Goal: Navigation & Orientation: Find specific page/section

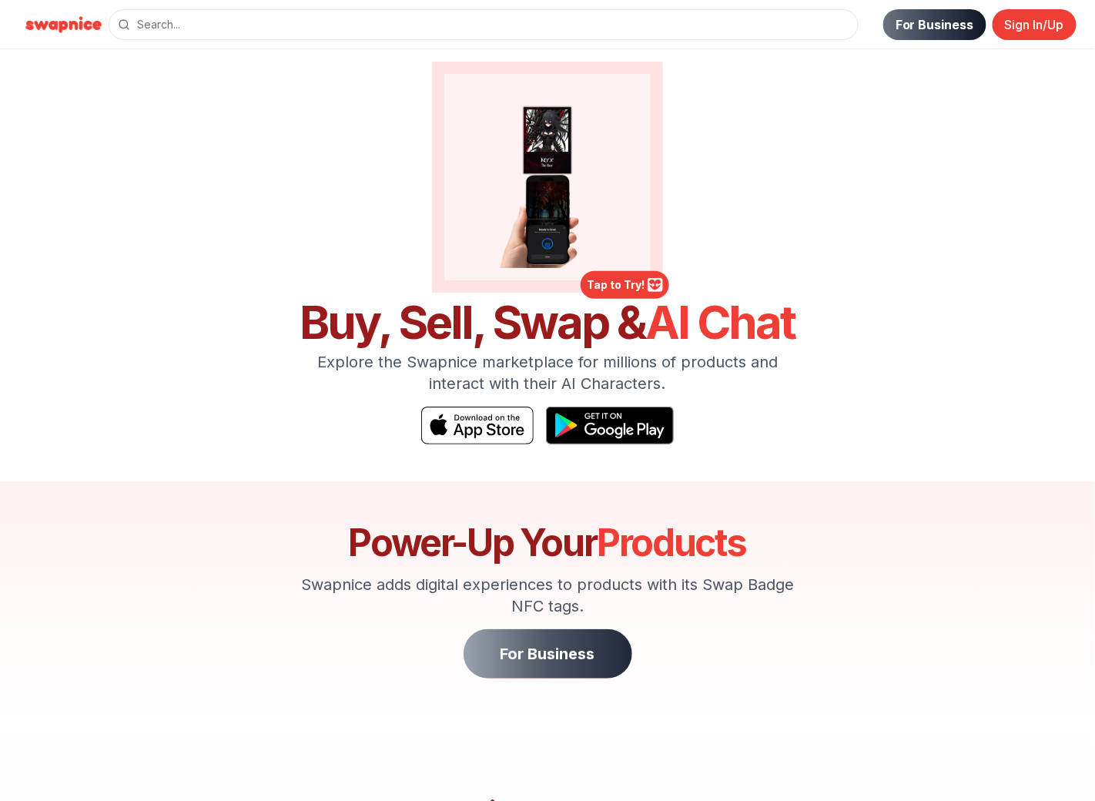
click at [901, 23] on link "For Business" at bounding box center [934, 24] width 103 height 31
